Goal: Task Accomplishment & Management: Use online tool/utility

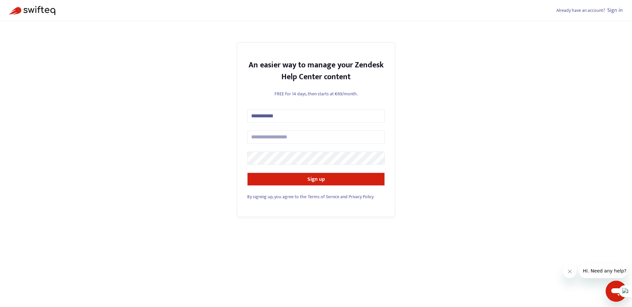
type input "**********"
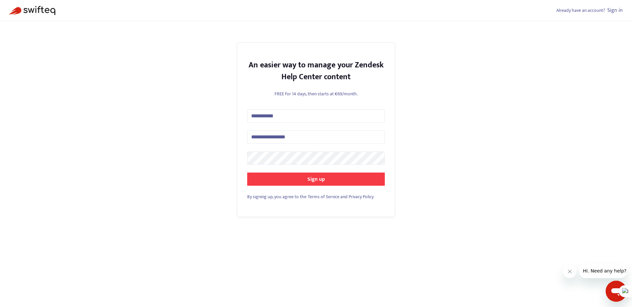
click at [309, 177] on strong "Sign up" at bounding box center [315, 179] width 17 height 9
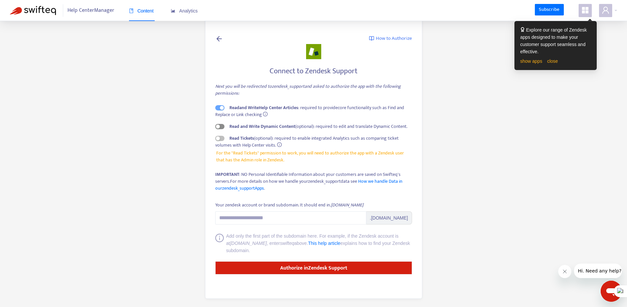
click at [218, 126] on div "button" at bounding box center [218, 127] width 4 height 4
click at [380, 182] on link "How we handle Data in our zendesk_support Apps" at bounding box center [308, 185] width 187 height 14
click at [238, 219] on input "Your zendesk account or brand subdomain. It should end in .zendesk.com" at bounding box center [290, 218] width 151 height 13
paste input "**********"
drag, startPoint x: 237, startPoint y: 218, endPoint x: 205, endPoint y: 214, distance: 31.9
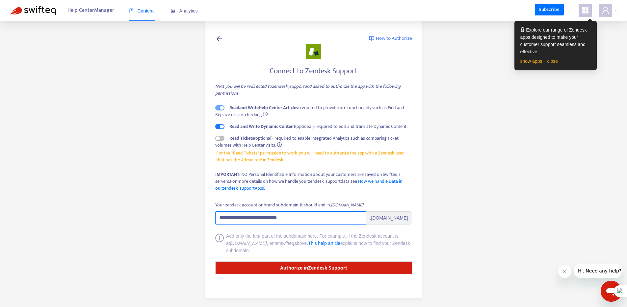
click at [205, 214] on div "**********" at bounding box center [313, 158] width 217 height 281
drag, startPoint x: 238, startPoint y: 218, endPoint x: 255, endPoint y: 218, distance: 17.1
click at [255, 218] on input "**********" at bounding box center [290, 218] width 151 height 13
drag, startPoint x: 240, startPoint y: 220, endPoint x: 309, endPoint y: 219, distance: 69.8
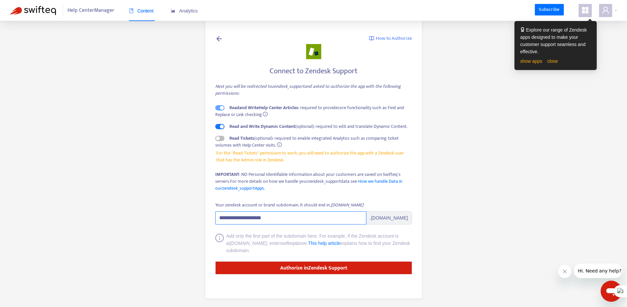
click at [309, 219] on input "**********" at bounding box center [290, 218] width 151 height 13
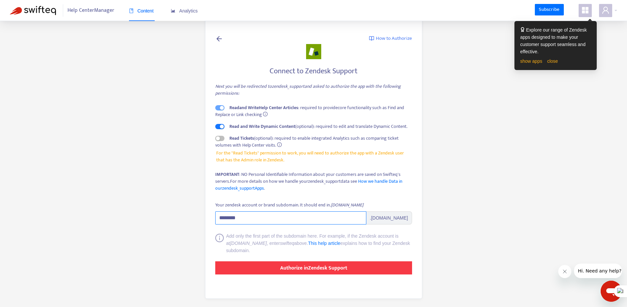
type input "********"
click at [258, 268] on button "Authorize in Zendesk Support" at bounding box center [313, 268] width 197 height 13
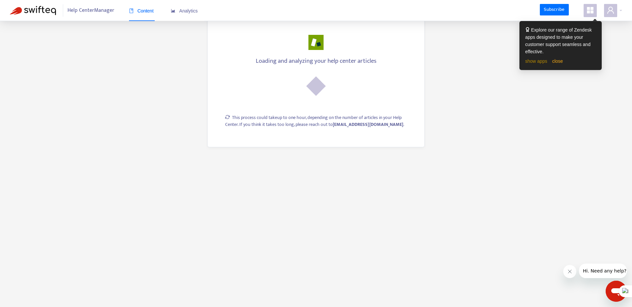
click at [536, 61] on link "show apps" at bounding box center [536, 61] width 22 height 5
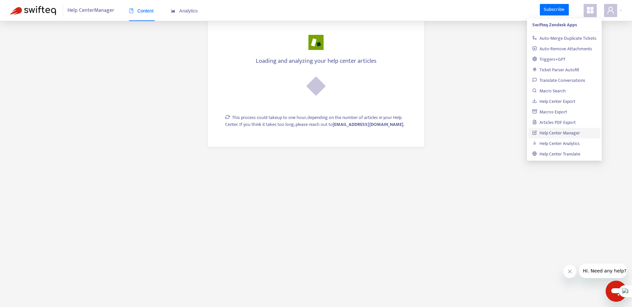
click at [559, 194] on main "Loading and analyzing your help center articles This process could take up to o…" at bounding box center [316, 153] width 632 height 307
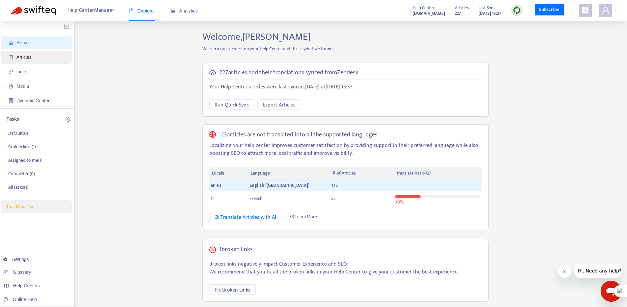
click at [24, 56] on span "Articles" at bounding box center [23, 57] width 15 height 5
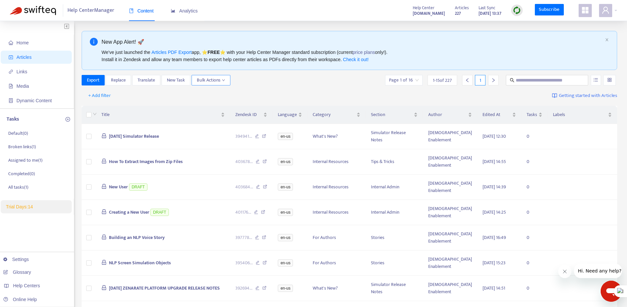
click at [228, 80] on button "Bulk Actions" at bounding box center [211, 80] width 39 height 11
click at [274, 80] on div "Export Replace Translate New Task Bulk Actions Page 1 of 16 1 - 15 of 227 1" at bounding box center [350, 80] width 536 height 11
click at [94, 96] on span "+ Add filter" at bounding box center [99, 96] width 23 height 8
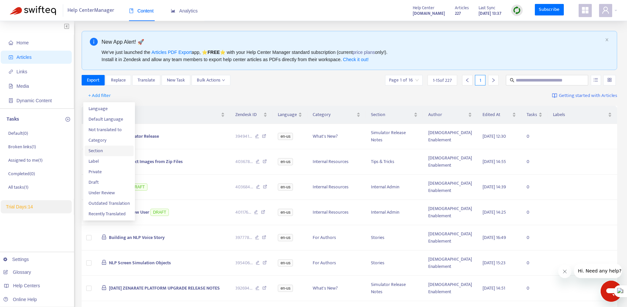
click at [92, 150] on span "Section" at bounding box center [109, 150] width 41 height 7
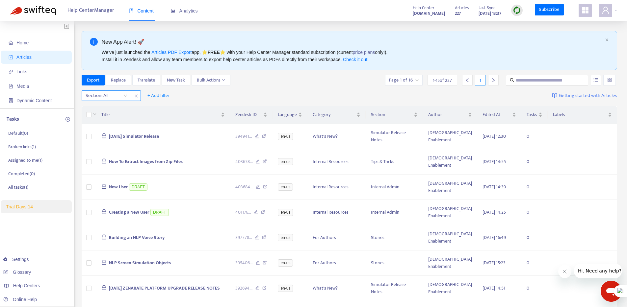
click at [123, 96] on div "Section: All" at bounding box center [106, 96] width 49 height 10
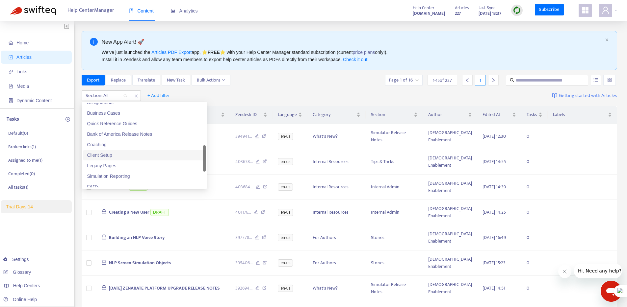
scroll to position [253, 0]
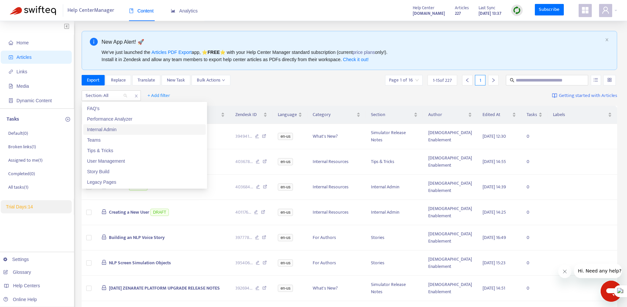
click at [122, 129] on div "Internal Admin" at bounding box center [144, 129] width 115 height 7
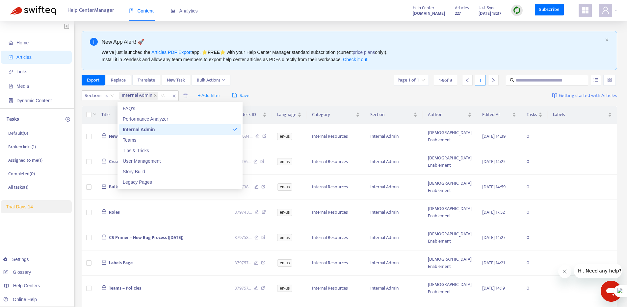
click at [296, 90] on div "Section : is Internal Admin + Add filter Save Getting started with Articles" at bounding box center [350, 95] width 536 height 15
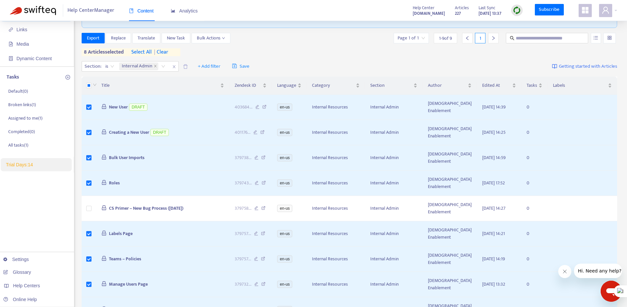
scroll to position [0, 0]
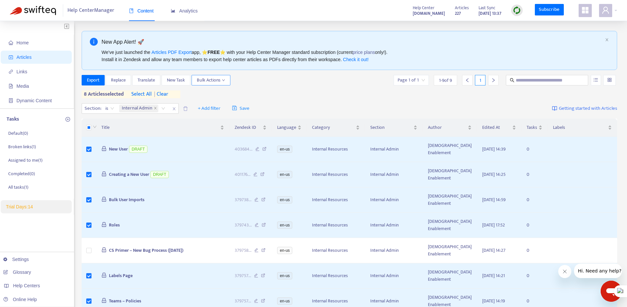
click at [226, 83] on button "Bulk Actions" at bounding box center [211, 80] width 39 height 11
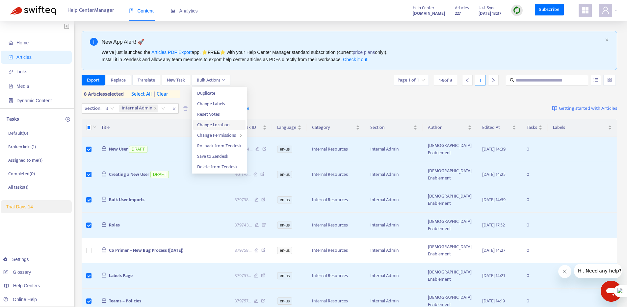
click at [216, 124] on span "Change Location" at bounding box center [213, 125] width 32 height 8
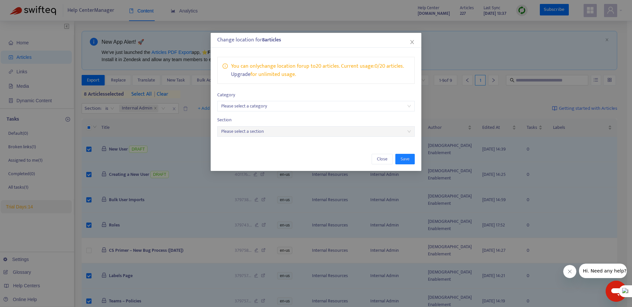
click at [262, 108] on input "search" at bounding box center [316, 106] width 190 height 10
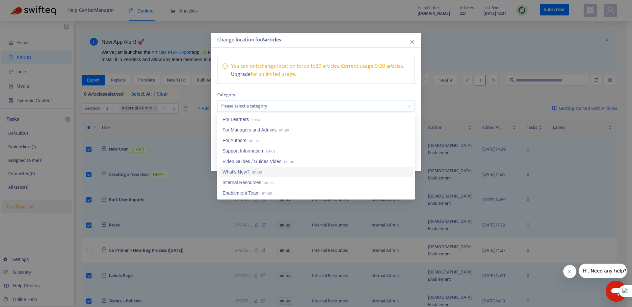
click at [246, 168] on div "What's New? en-us" at bounding box center [315, 171] width 187 height 7
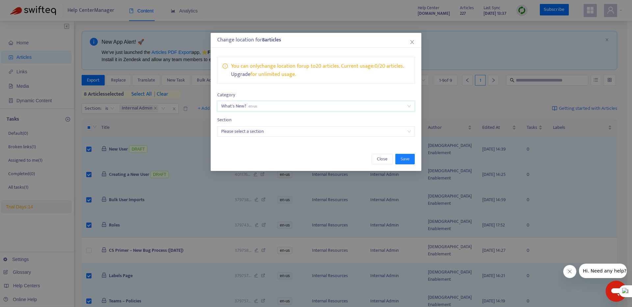
click at [246, 130] on input "search" at bounding box center [316, 132] width 190 height 10
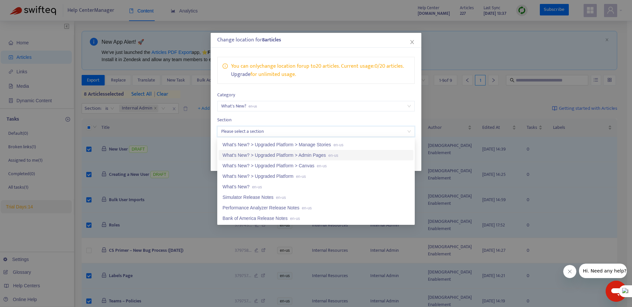
click at [255, 154] on div "What's New? > Upgraded Platform > Admin Pages en-us" at bounding box center [315, 155] width 187 height 7
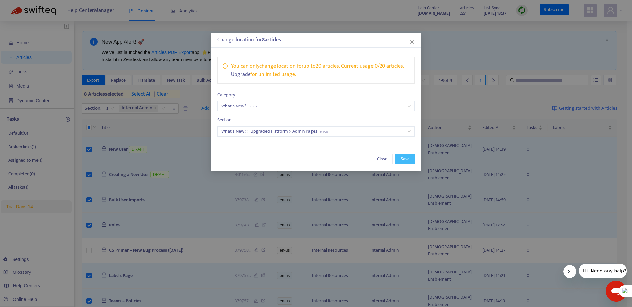
click at [400, 159] on span "Save" at bounding box center [404, 159] width 9 height 7
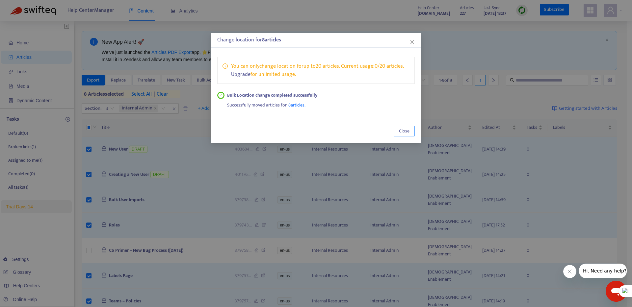
click at [409, 131] on span "Close" at bounding box center [404, 131] width 11 height 7
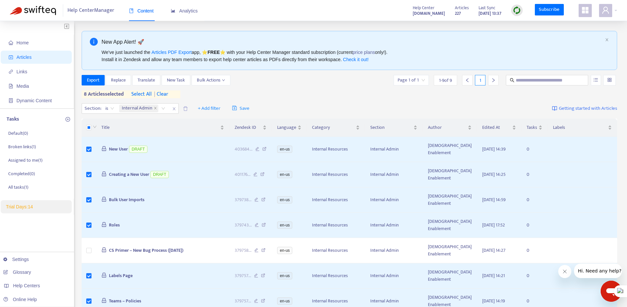
click at [17, 55] on span "Articles" at bounding box center [23, 57] width 15 height 5
click at [30, 147] on p "Broken links ( 1 )" at bounding box center [22, 147] width 28 height 7
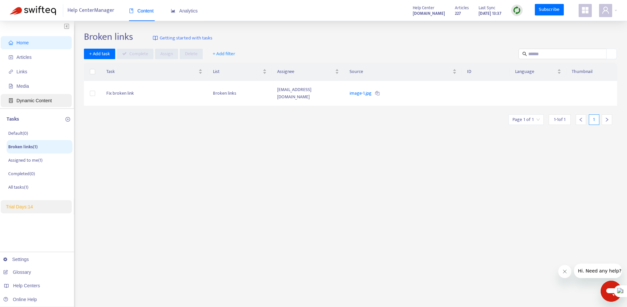
click at [22, 98] on span "Dynamic Content" at bounding box center [33, 100] width 35 height 5
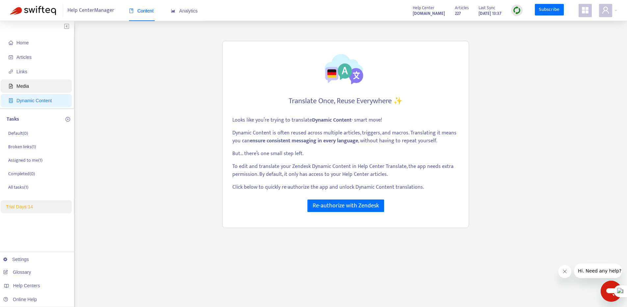
click at [27, 84] on span "Media" at bounding box center [22, 86] width 13 height 5
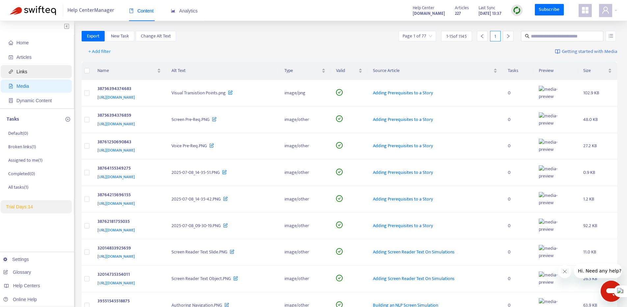
click at [26, 69] on span "Links" at bounding box center [21, 71] width 11 height 5
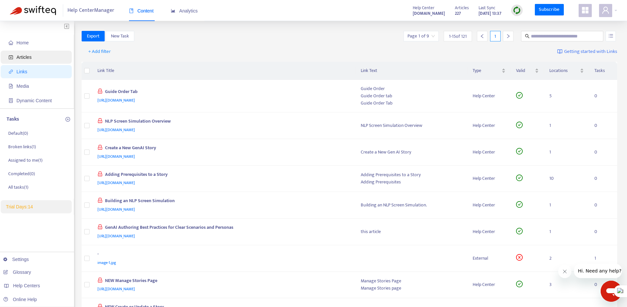
click at [31, 55] on span "Articles" at bounding box center [23, 57] width 15 height 5
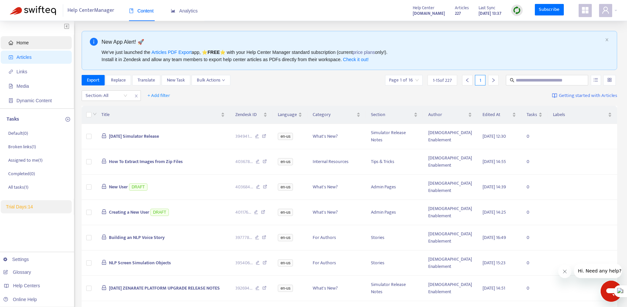
click at [28, 39] on span "Home" at bounding box center [38, 42] width 58 height 13
